Goal: Task Accomplishment & Management: Manage account settings

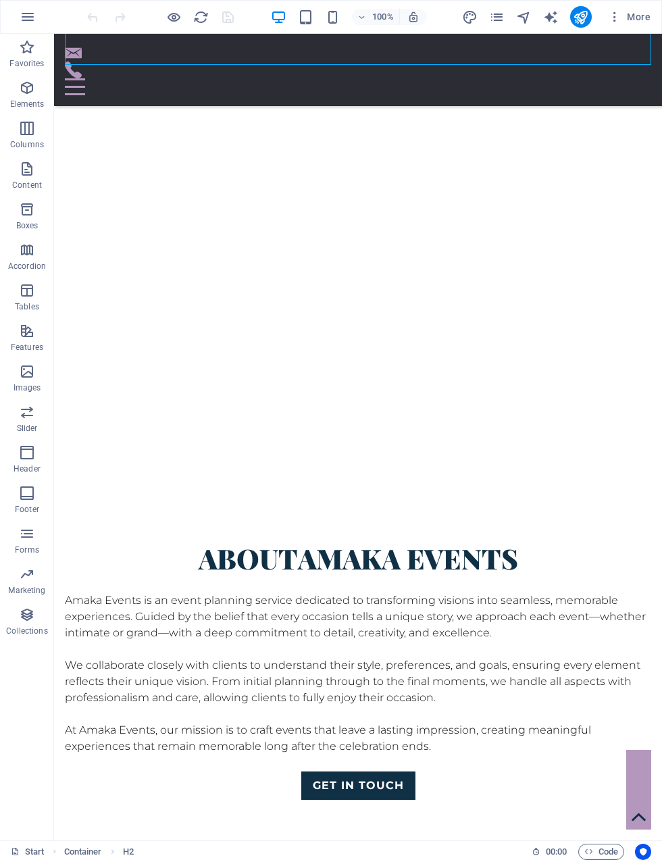
scroll to position [867, 0]
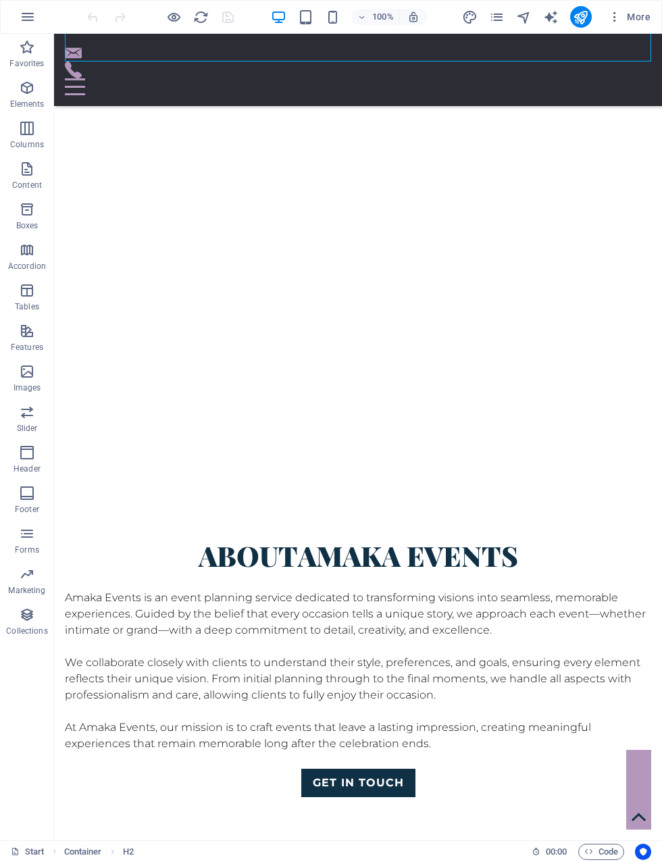
click at [644, 22] on span "More" at bounding box center [629, 17] width 43 height 14
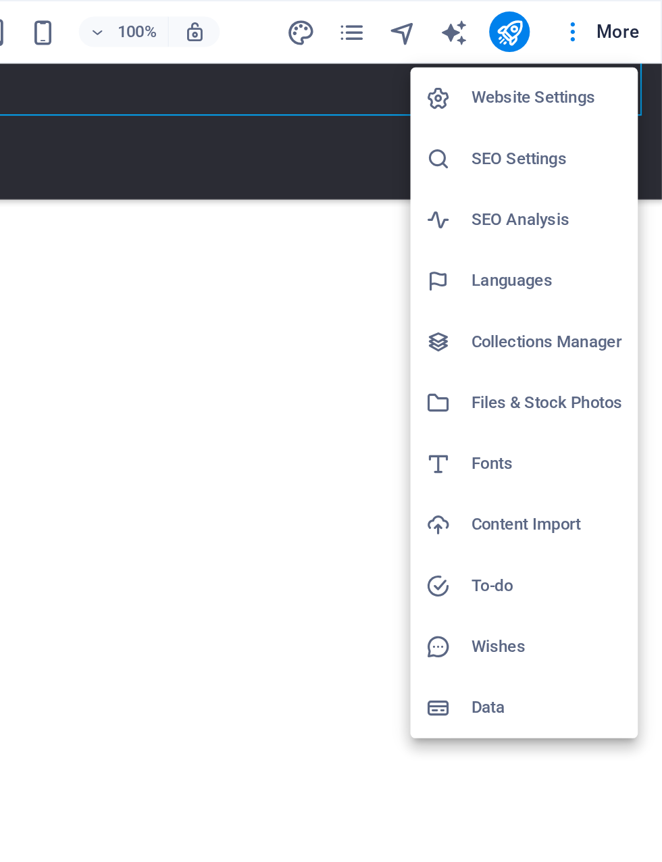
click at [561, 47] on h6 "Website Settings" at bounding box center [601, 52] width 80 height 16
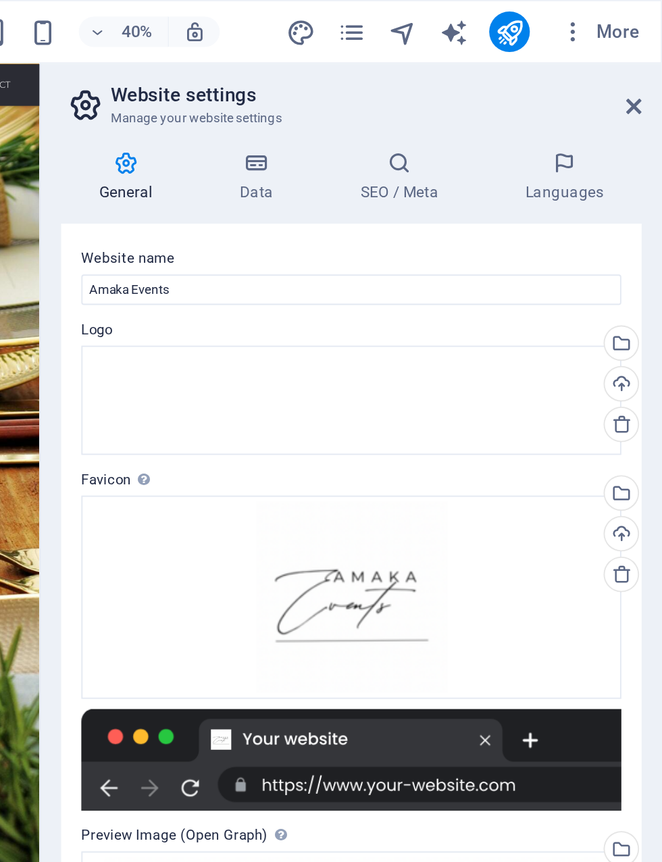
click at [369, 53] on h2 "Website settings" at bounding box center [510, 51] width 283 height 12
click at [417, 96] on h4 "Data" at bounding box center [449, 94] width 64 height 28
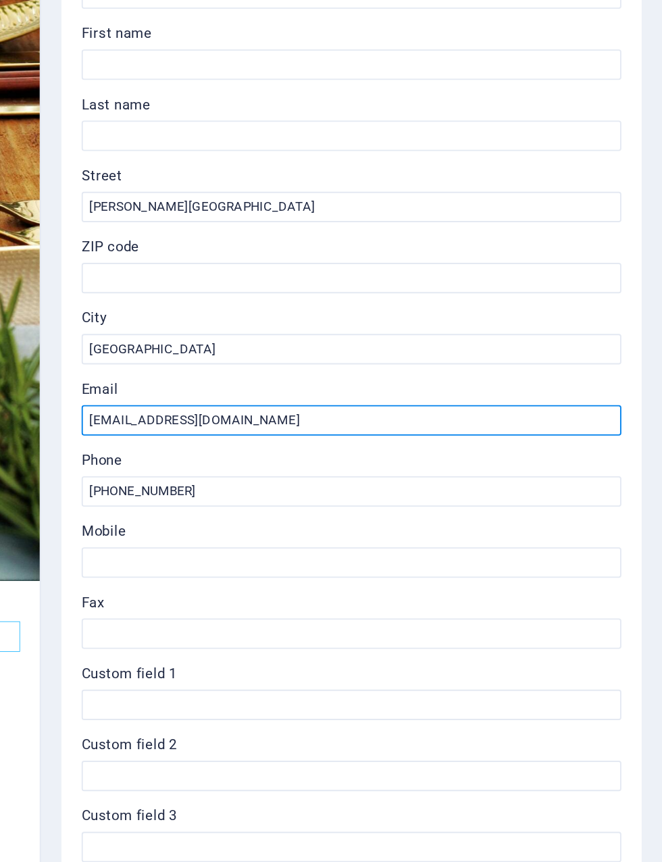
type input "[EMAIL_ADDRESS][DOMAIN_NAME]"
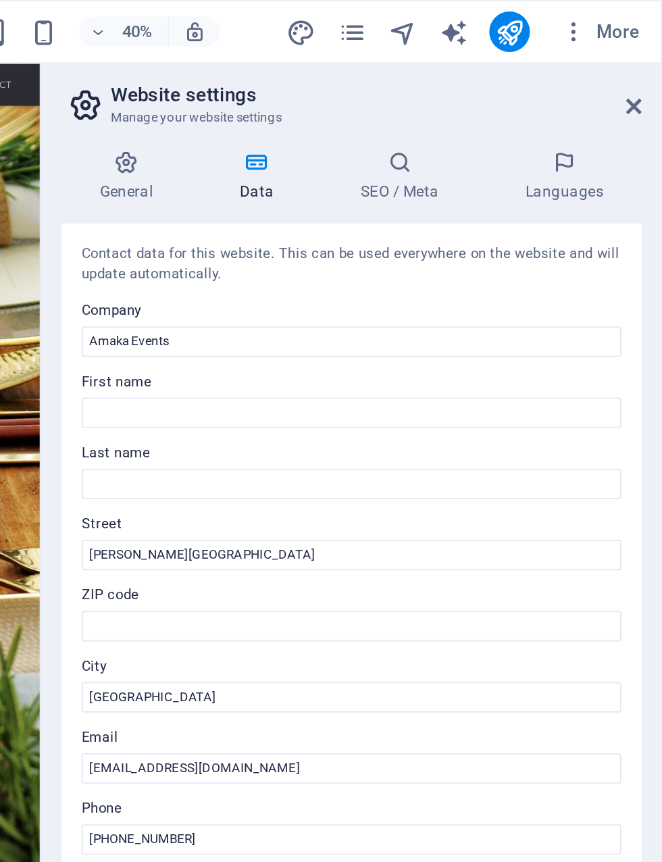
click at [481, 94] on h4 "SEO / Meta" at bounding box center [525, 94] width 88 height 28
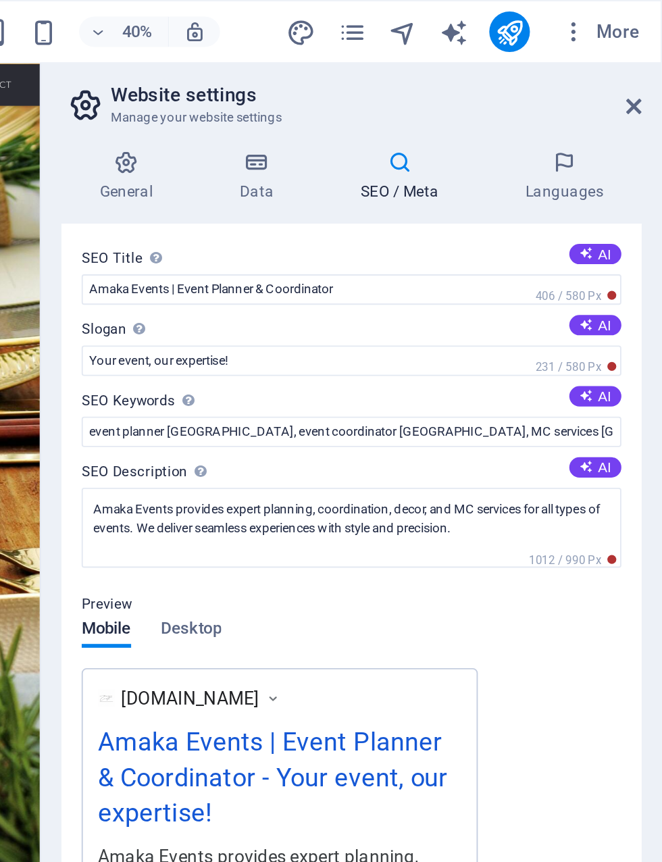
click at [481, 99] on h4 "SEO / Meta" at bounding box center [525, 94] width 88 height 28
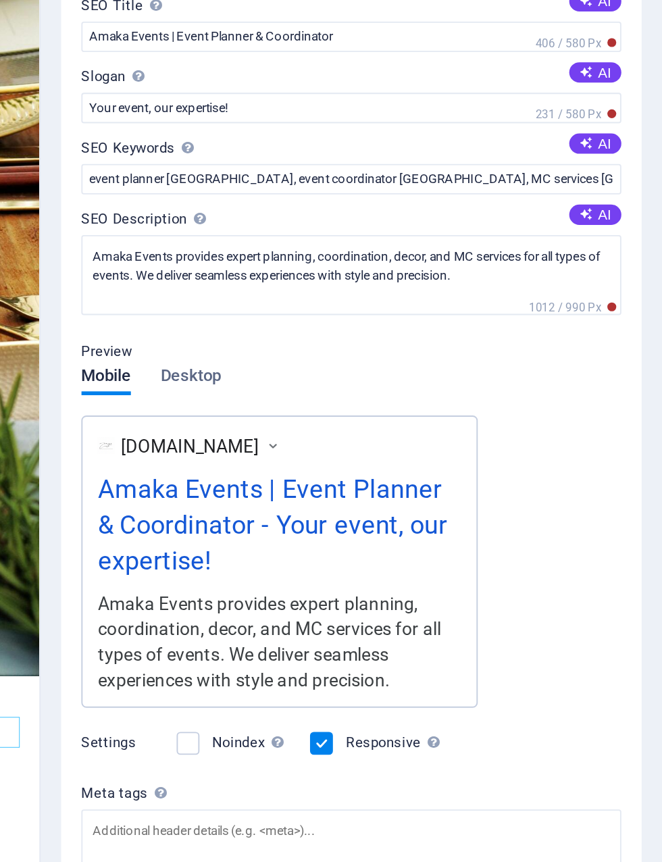
click at [374, 365] on div "[DOMAIN_NAME]" at bounding box center [417, 372] width 86 height 14
click at [396, 326] on span "Desktop" at bounding box center [412, 335] width 32 height 19
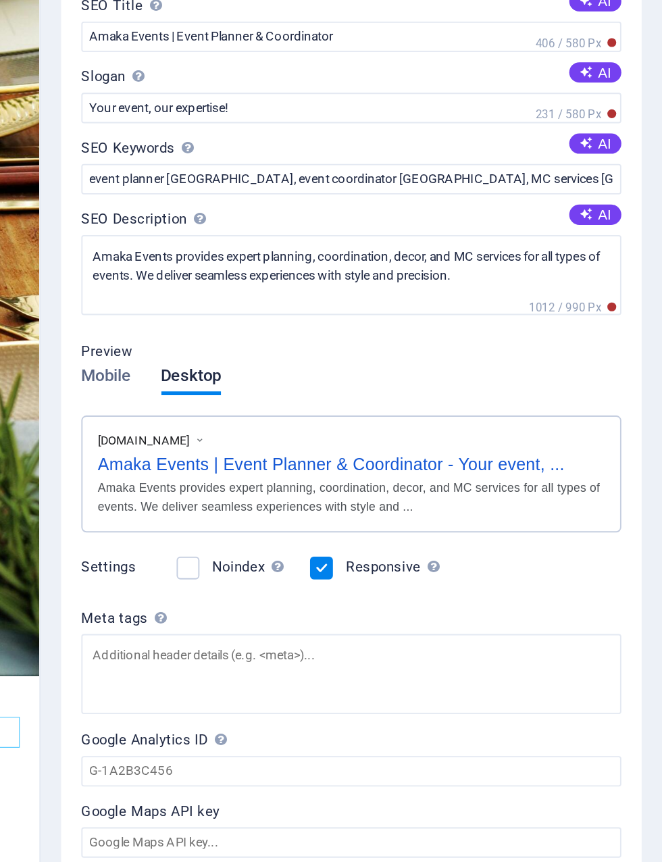
click at [404, 431] on label at bounding box center [410, 437] width 12 height 12
click at [0, 0] on input "Noindex Instruct search engines to exclude this website from search results." at bounding box center [0, 0] width 0 height 0
click at [404, 431] on label at bounding box center [410, 437] width 12 height 12
click at [0, 0] on input "Noindex Instruct search engines to exclude this website from search results." at bounding box center [0, 0] width 0 height 0
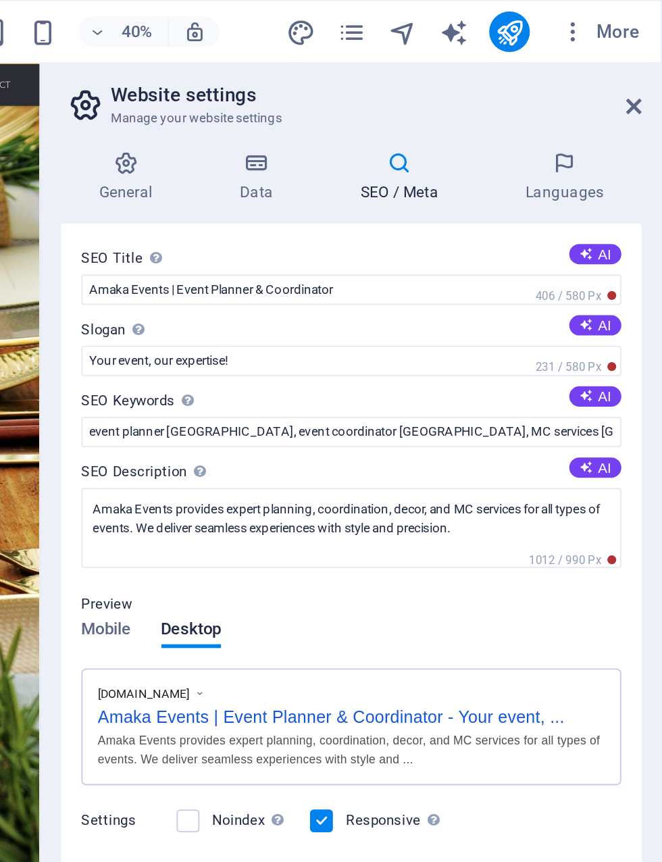
click at [417, 84] on icon at bounding box center [446, 87] width 59 height 14
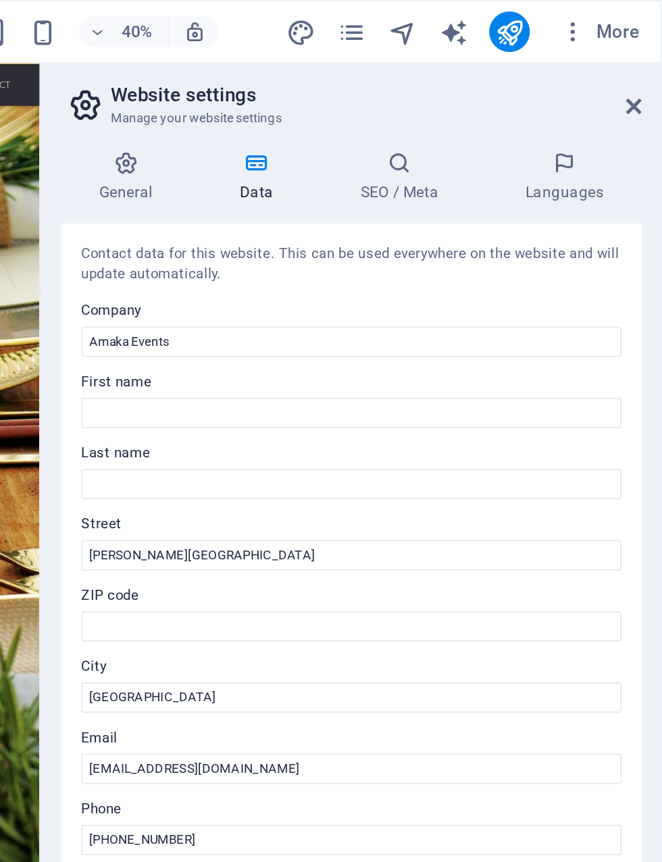
click at [417, 91] on icon at bounding box center [446, 87] width 59 height 14
click at [343, 89] on icon at bounding box center [377, 87] width 69 height 14
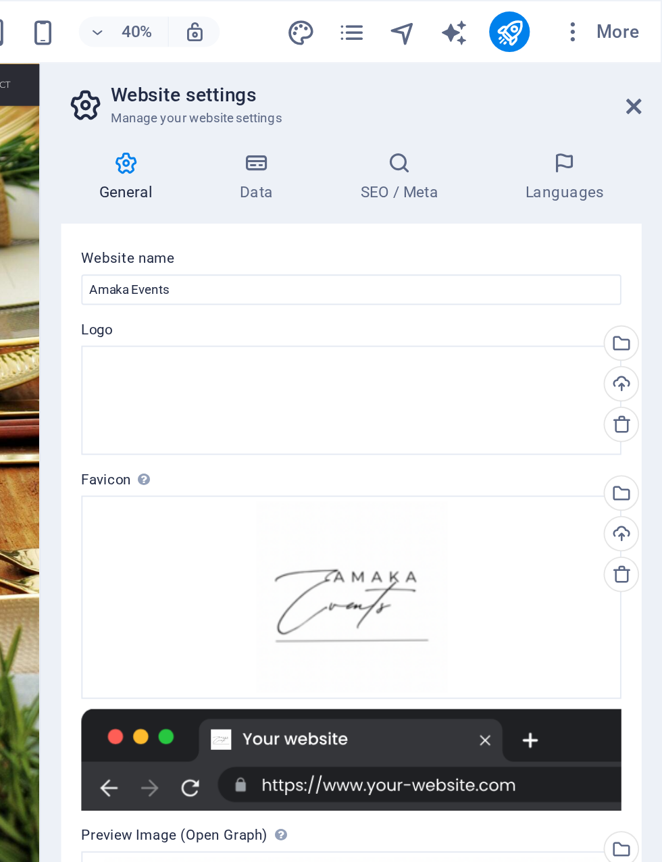
click at [343, 94] on h4 "General" at bounding box center [380, 94] width 74 height 28
